Goal: Transaction & Acquisition: Purchase product/service

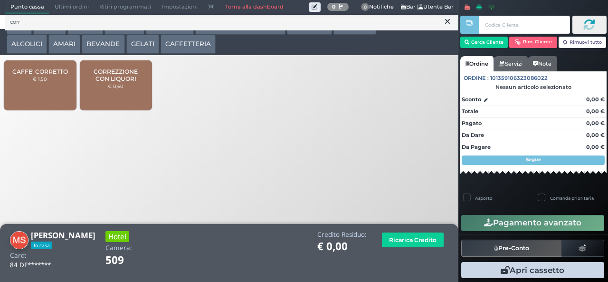
type input "corr"
click at [125, 82] on span "CORREZZIONE CON LIQUORI" at bounding box center [115, 75] width 57 height 14
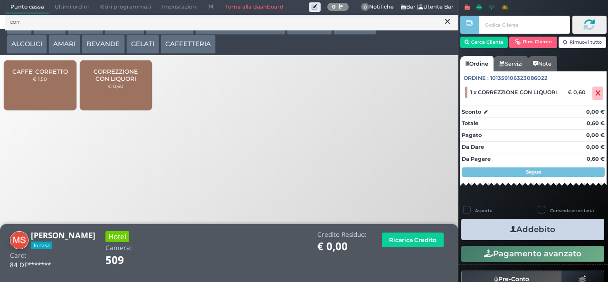
click at [573, 227] on button "Addebito" at bounding box center [532, 228] width 143 height 21
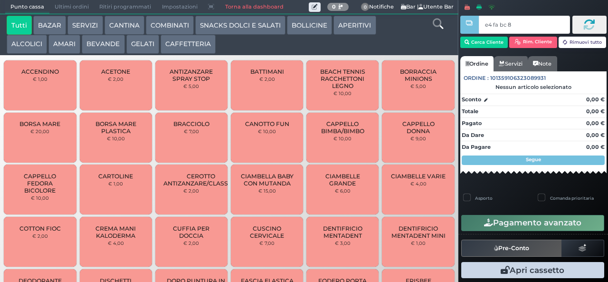
type input "e4 fa bc 8b"
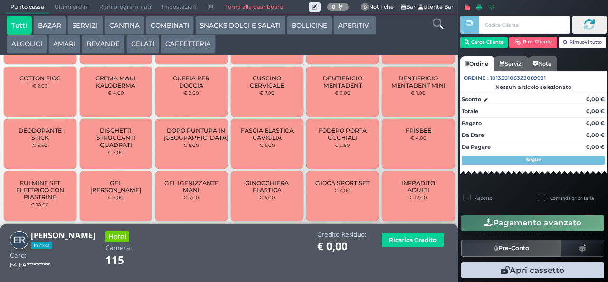
scroll to position [192, 0]
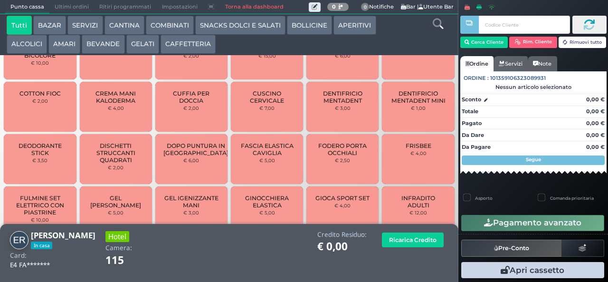
click at [57, 24] on button "BAZAR" at bounding box center [49, 25] width 33 height 19
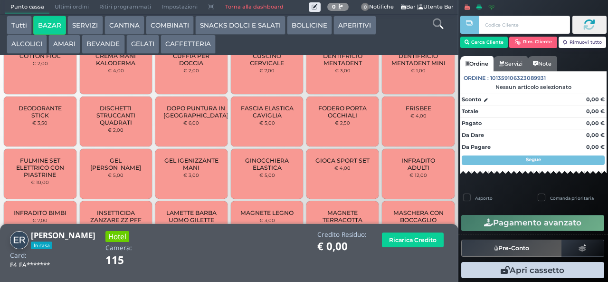
scroll to position [271, 0]
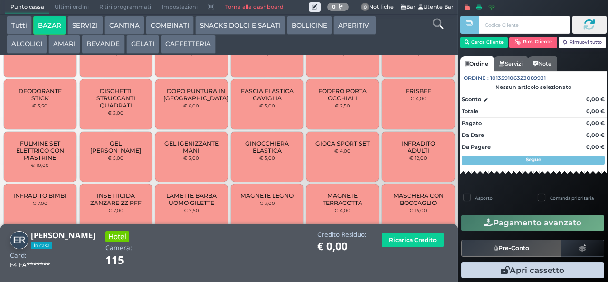
click at [408, 154] on span "INFRADITO ADULTI" at bounding box center [418, 147] width 57 height 14
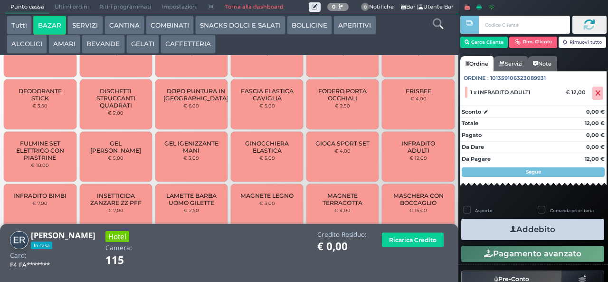
click at [530, 225] on button "Addebito" at bounding box center [532, 228] width 143 height 21
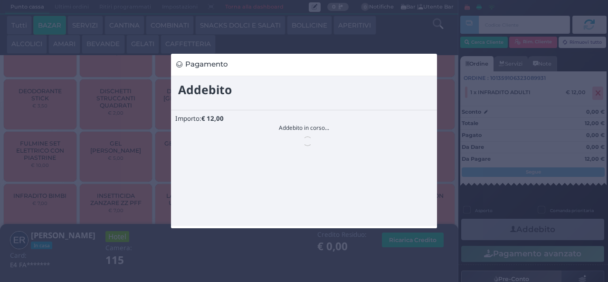
scroll to position [0, 0]
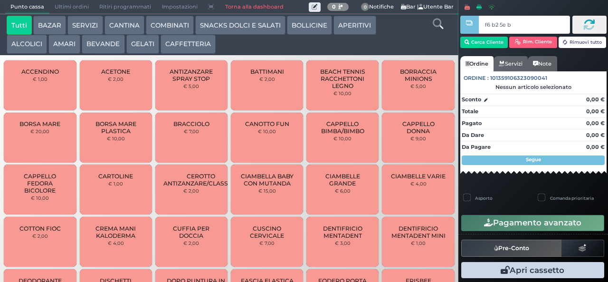
type input "f6 b2 5e bb"
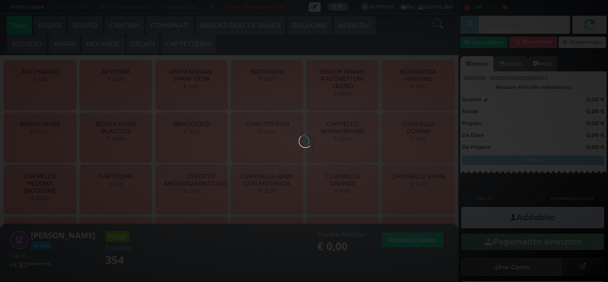
click at [309, 135] on div at bounding box center [304, 140] width 10 height 10
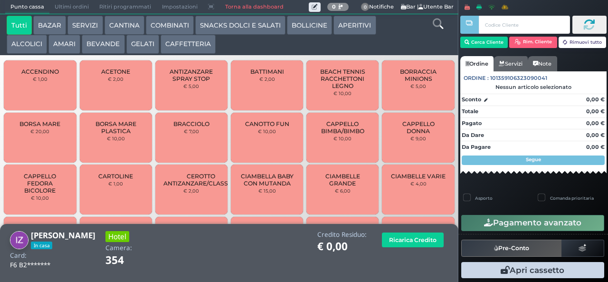
click at [433, 24] on icon at bounding box center [438, 24] width 10 height 10
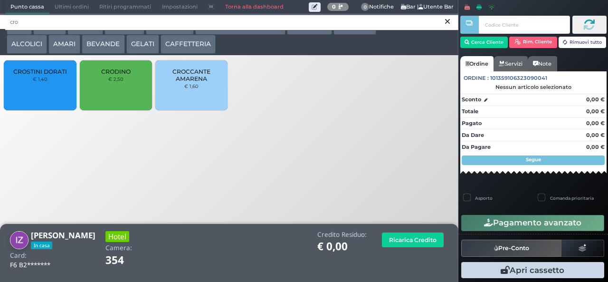
type input "cro"
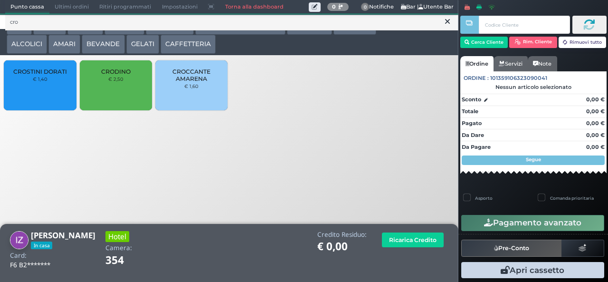
click at [49, 96] on div "CROSTINI DORATI € 1,40" at bounding box center [40, 85] width 72 height 50
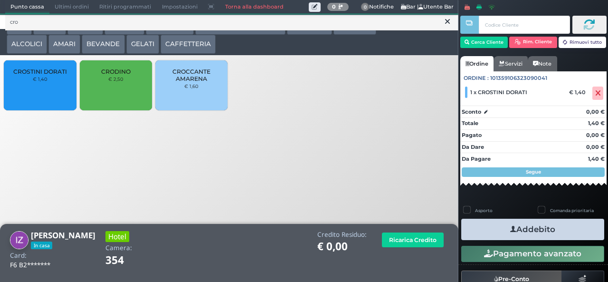
click at [568, 232] on button "Addebito" at bounding box center [532, 228] width 143 height 21
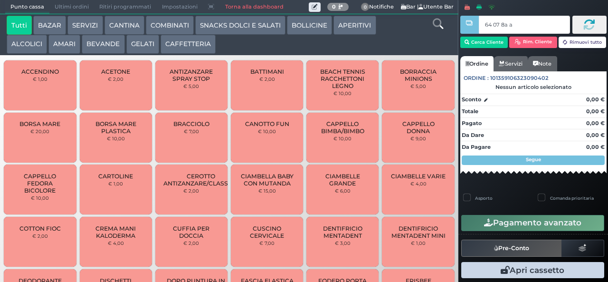
type input "64 07 8a af"
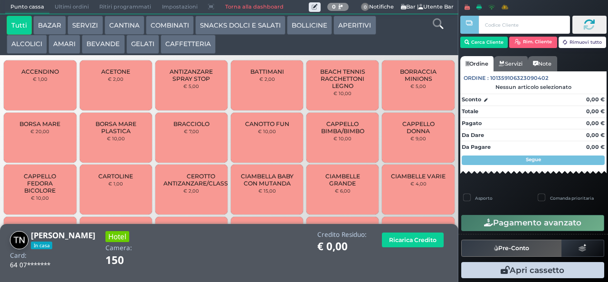
click at [210, 25] on button "SNACKS DOLCI E SALATI" at bounding box center [240, 25] width 90 height 19
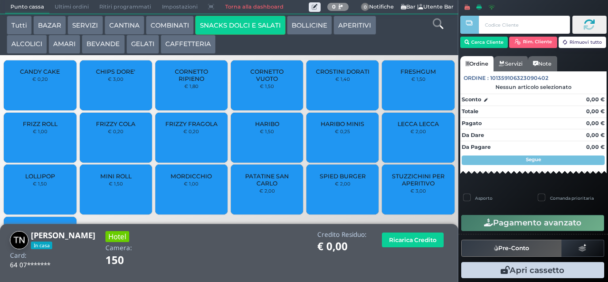
scroll to position [63, 0]
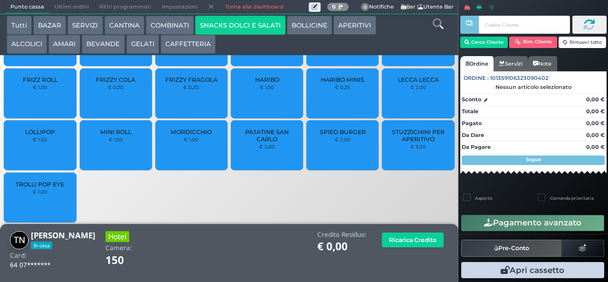
click at [199, 98] on div "FRIZZY FRAGOLA € 0,20" at bounding box center [191, 93] width 72 height 50
click at [201, 83] on span "FRIZZY FRAGOLA" at bounding box center [191, 79] width 52 height 7
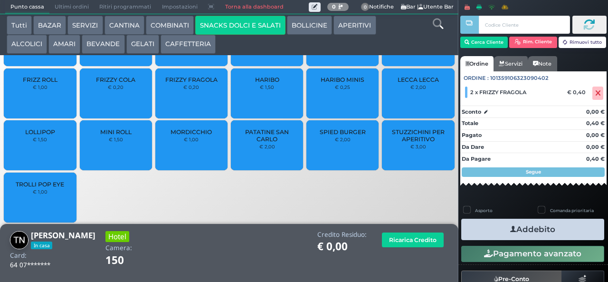
click at [562, 220] on button "Addebito" at bounding box center [532, 228] width 143 height 21
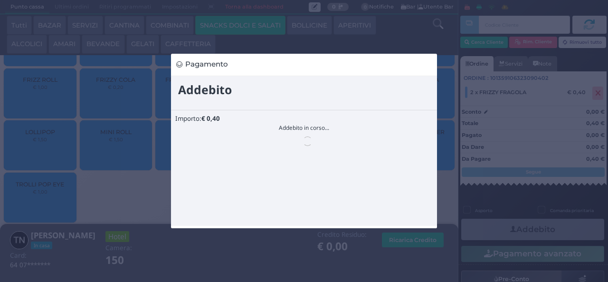
scroll to position [0, 0]
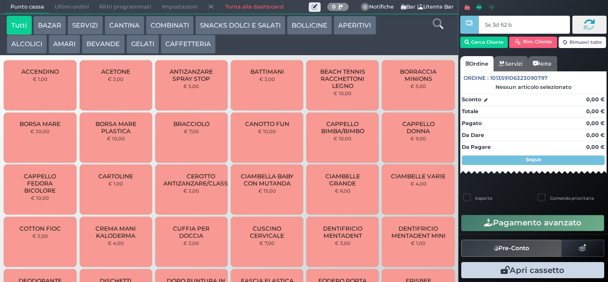
type input "5e 3d 62 b9"
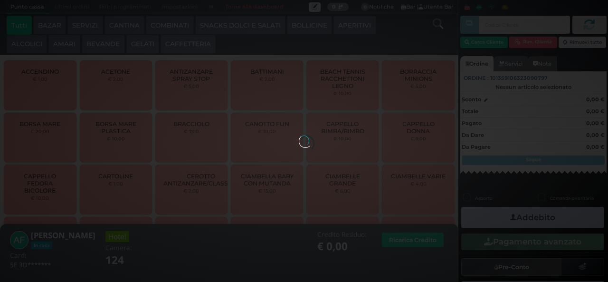
click at [435, 24] on icon at bounding box center [438, 24] width 10 height 10
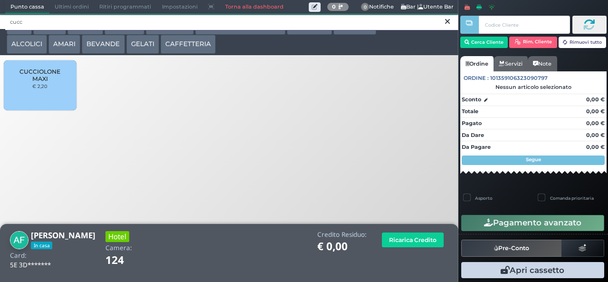
type input "cucc"
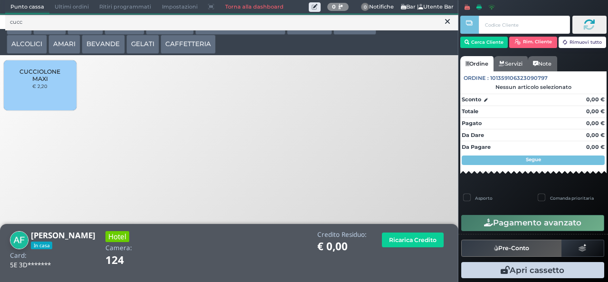
click at [49, 82] on span "CUCCIOLONE MAXI" at bounding box center [40, 75] width 57 height 14
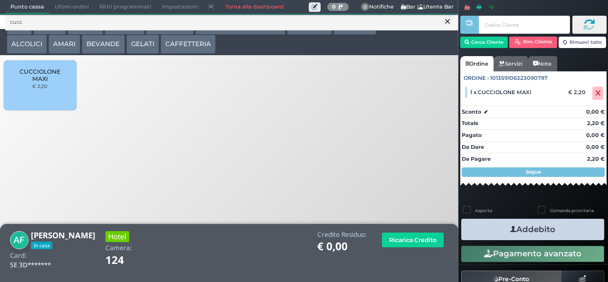
click at [558, 236] on button "Addebito" at bounding box center [532, 228] width 143 height 21
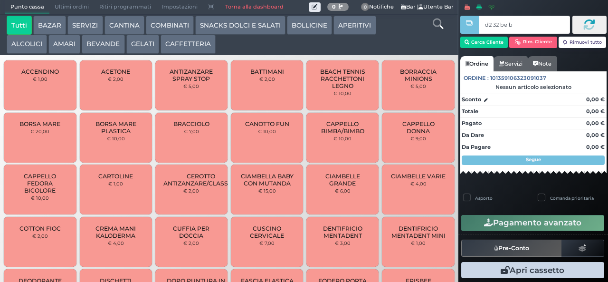
type input "d2 32 be b9"
click at [0, 0] on div at bounding box center [0, 0] width 0 height 0
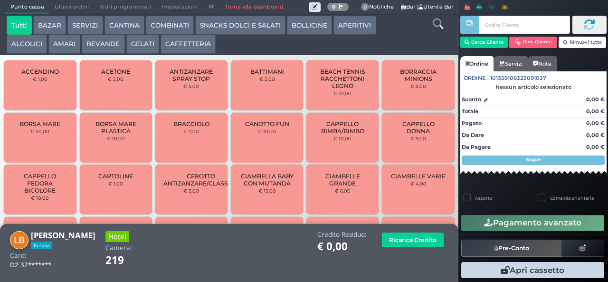
click at [254, 25] on button "SNACKS DOLCI E SALATI" at bounding box center [240, 25] width 90 height 19
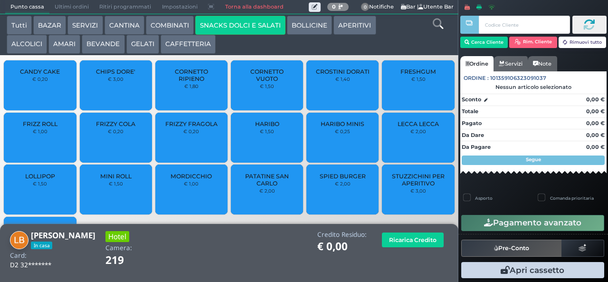
click at [35, 180] on span "LOLLIPOP" at bounding box center [40, 175] width 30 height 7
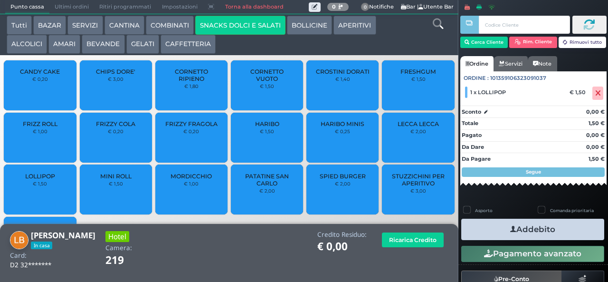
click at [575, 226] on button "Addebito" at bounding box center [532, 228] width 143 height 21
